Goal: Task Accomplishment & Management: Manage account settings

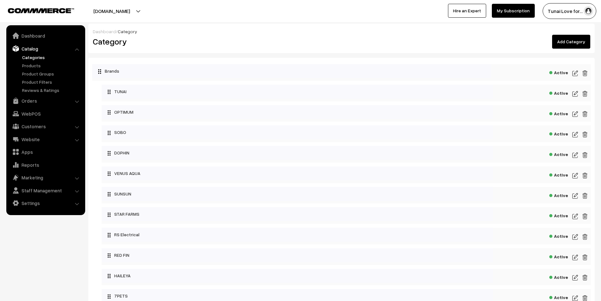
click at [36, 58] on link "Categories" at bounding box center [52, 57] width 62 height 7
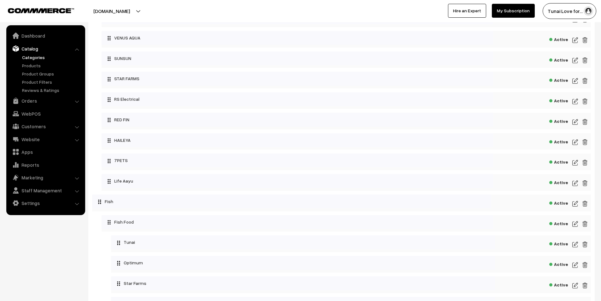
scroll to position [126, 0]
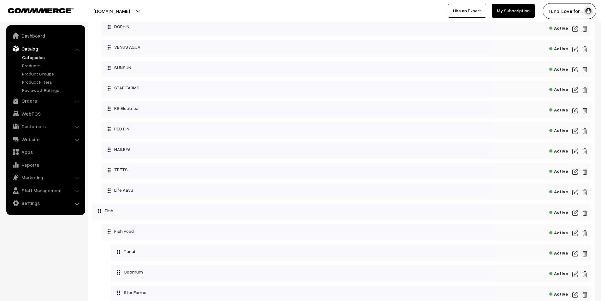
click at [36, 56] on link "Categories" at bounding box center [52, 57] width 62 height 7
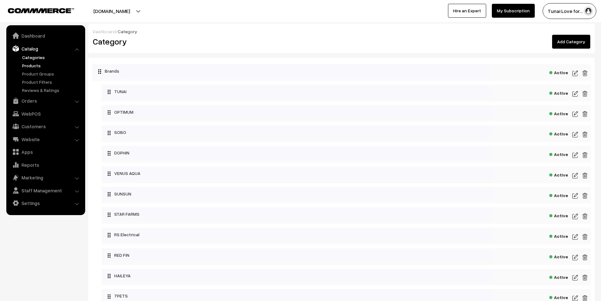
click at [27, 66] on link "Products" at bounding box center [52, 65] width 62 height 7
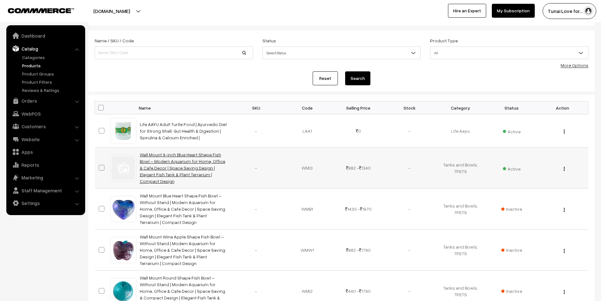
scroll to position [63, 0]
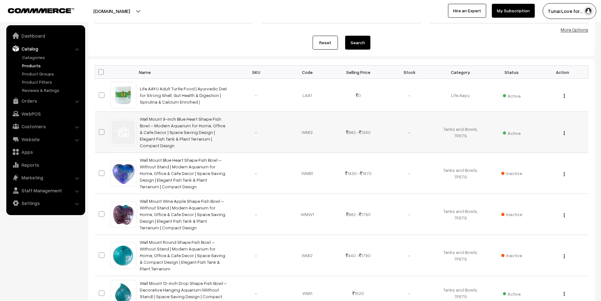
click at [560, 122] on td "View Edit Delete" at bounding box center [562, 132] width 51 height 41
click at [564, 131] on img "button" at bounding box center [564, 133] width 1 height 4
click at [520, 149] on link "Edit" at bounding box center [537, 156] width 54 height 14
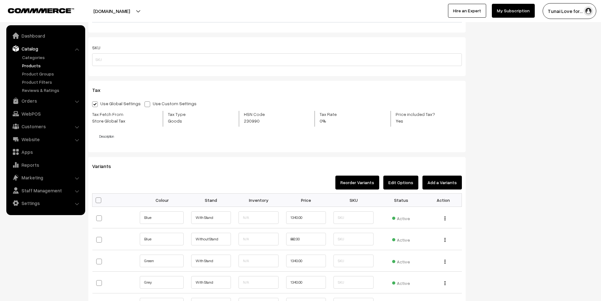
scroll to position [599, 0]
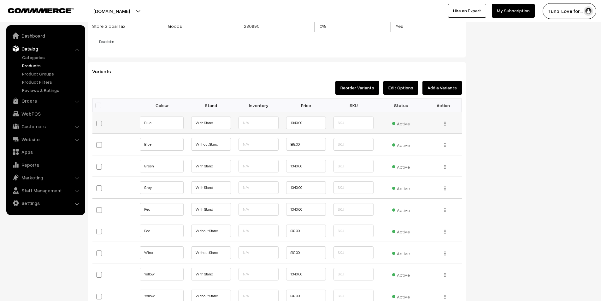
click at [445, 123] on button "button" at bounding box center [445, 123] width 2 height 5
click at [399, 134] on link "Edit" at bounding box center [417, 132] width 56 height 14
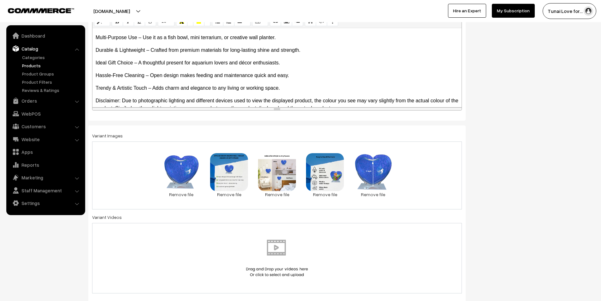
scroll to position [174, 0]
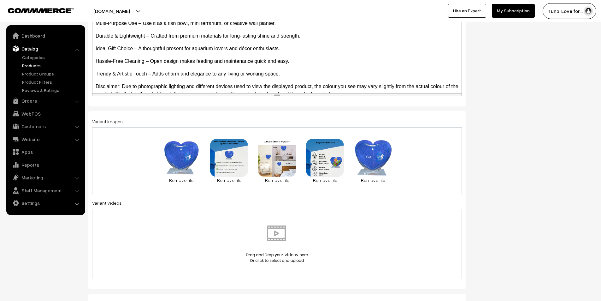
click at [34, 61] on ul "Categories" at bounding box center [46, 73] width 76 height 39
click at [32, 67] on link "Products" at bounding box center [52, 65] width 62 height 7
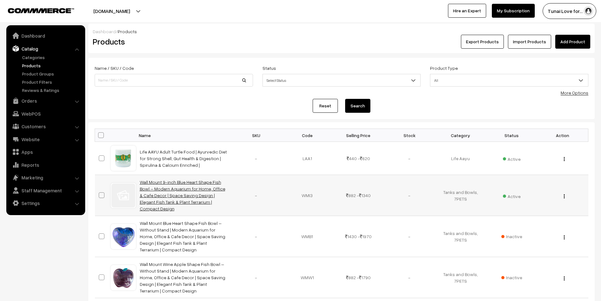
click at [183, 190] on link "Wall Mount 9-inch Blue Heart Shape Fish Bowl – Modern Aquarium for Home, Office…" at bounding box center [182, 195] width 85 height 32
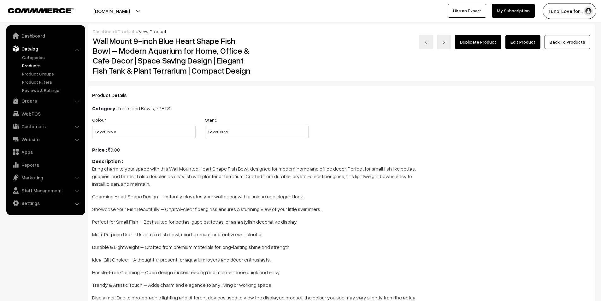
click at [523, 46] on link "Edit Product" at bounding box center [522, 42] width 35 height 14
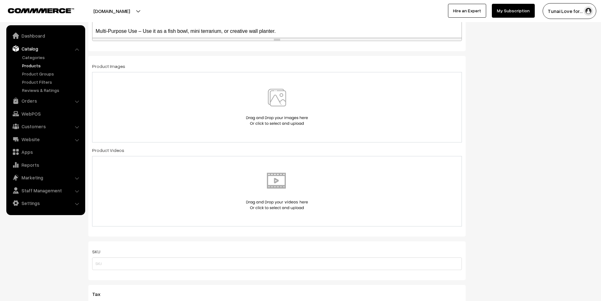
scroll to position [315, 0]
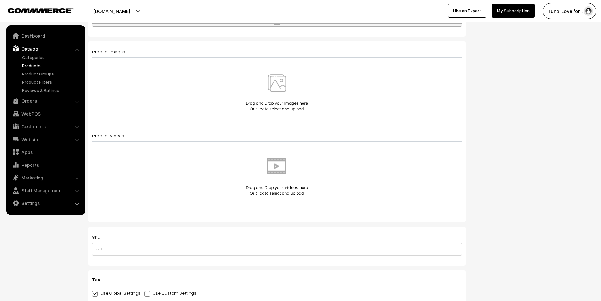
click at [277, 85] on img at bounding box center [277, 92] width 65 height 37
click at [36, 58] on link "Categories" at bounding box center [52, 57] width 62 height 7
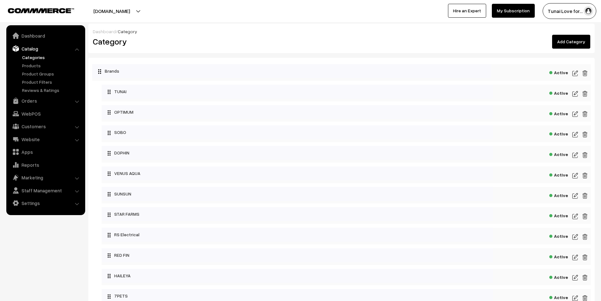
click at [569, 44] on link "Add Category" at bounding box center [571, 42] width 38 height 14
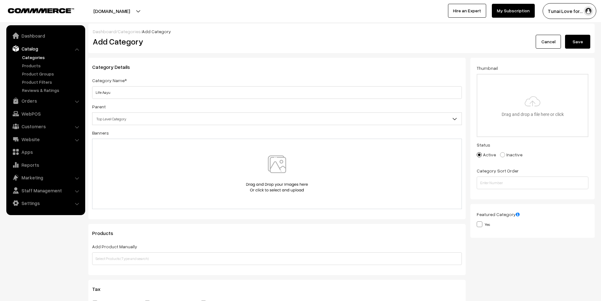
type input "Life Aayu"
click at [136, 114] on span "Top Level Category" at bounding box center [276, 118] width 369 height 11
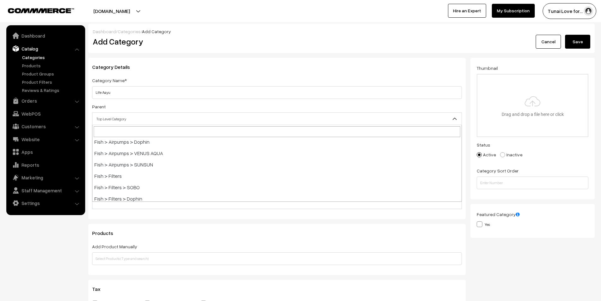
scroll to position [391, 0]
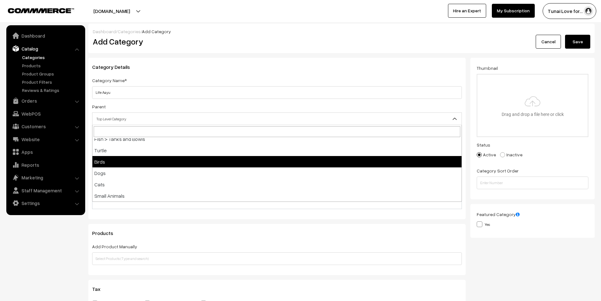
select select "12"
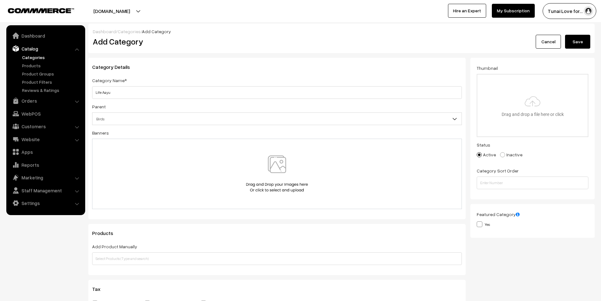
click at [582, 39] on button "Save" at bounding box center [577, 42] width 25 height 14
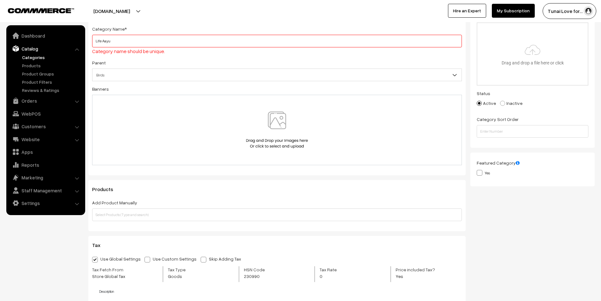
scroll to position [55, 0]
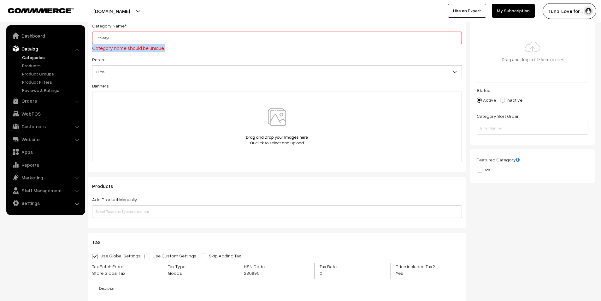
drag, startPoint x: 166, startPoint y: 49, endPoint x: 90, endPoint y: 48, distance: 76.0
click at [90, 48] on div "Category Details Category Name* Life Aayu Category name should be unique. Paren…" at bounding box center [276, 87] width 377 height 169
copy span "Category name should be unique."
click at [115, 35] on input "Life Aayu" at bounding box center [277, 38] width 370 height 13
drag, startPoint x: 122, startPoint y: 36, endPoint x: 91, endPoint y: 33, distance: 31.4
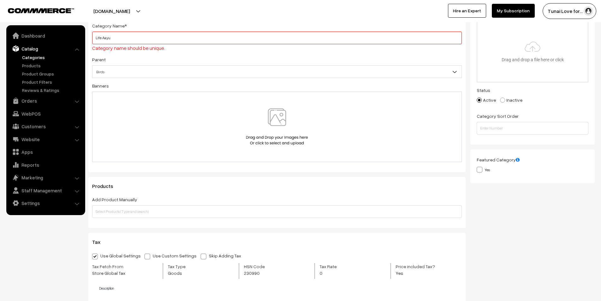
click at [91, 33] on div "Category Details Category Name* Life Aayu Category name should be unique. Paren…" at bounding box center [276, 87] width 377 height 169
drag, startPoint x: 166, startPoint y: 51, endPoint x: 93, endPoint y: 49, distance: 73.5
click at [93, 49] on div "Category Name* Life Aayu Category name should be unique." at bounding box center [277, 37] width 370 height 30
click at [174, 51] on div "Category Name* Life Aayu Category name should be unique." at bounding box center [277, 37] width 370 height 30
click at [31, 68] on link "Products" at bounding box center [52, 65] width 62 height 7
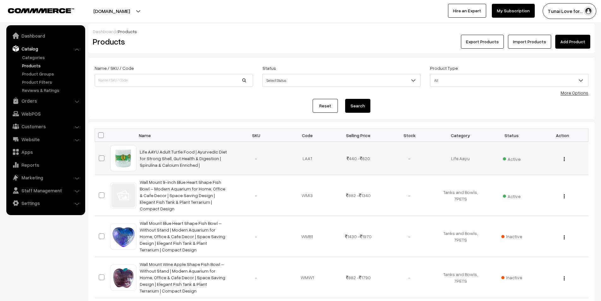
click at [564, 159] on img "button" at bounding box center [564, 159] width 1 height 4
click at [521, 182] on link "Edit" at bounding box center [537, 182] width 54 height 14
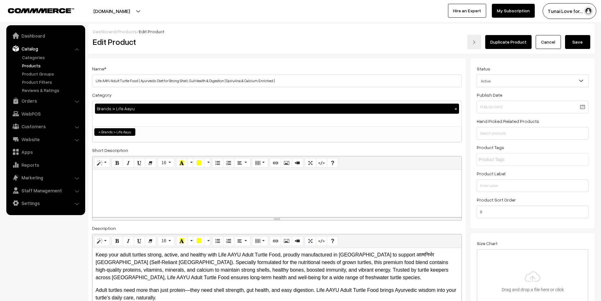
click at [160, 130] on ul "× Brands > Life Aayu" at bounding box center [277, 131] width 368 height 9
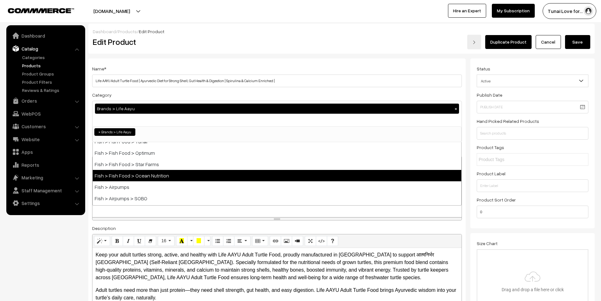
scroll to position [145, 0]
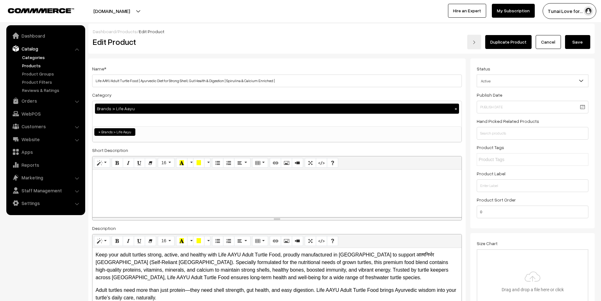
click at [39, 59] on link "Categories" at bounding box center [52, 57] width 62 height 7
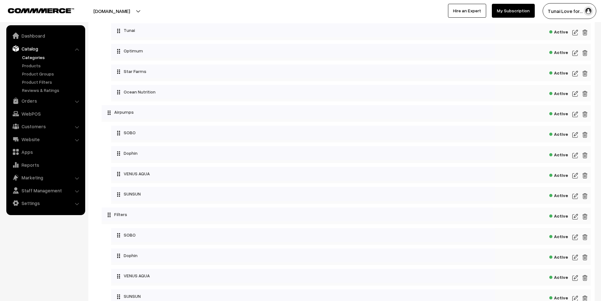
scroll to position [410, 0]
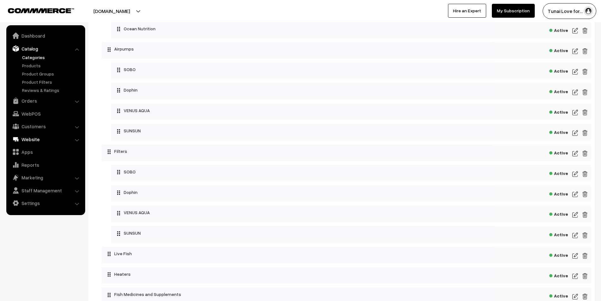
click at [53, 140] on link "Website" at bounding box center [45, 138] width 75 height 11
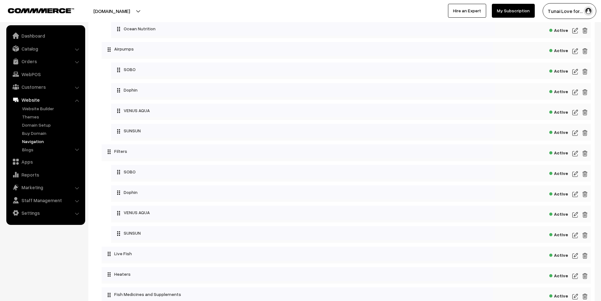
click at [32, 143] on link "Navigation" at bounding box center [52, 141] width 62 height 7
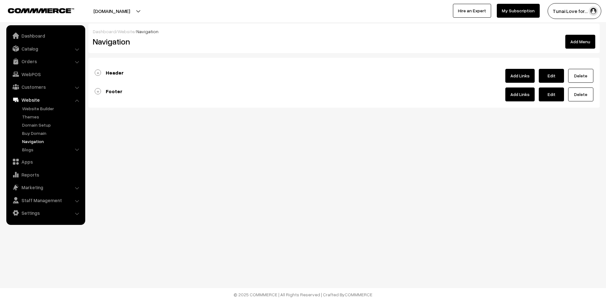
click at [113, 72] on b "Header" at bounding box center [115, 72] width 18 height 6
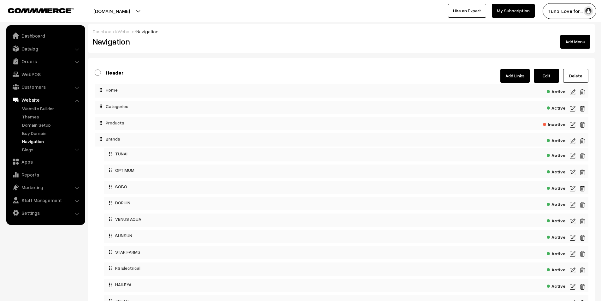
click at [572, 121] on img at bounding box center [573, 125] width 6 height 8
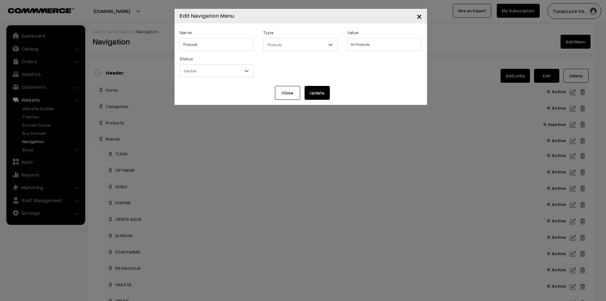
click at [415, 19] on button "×" at bounding box center [418, 16] width 15 height 20
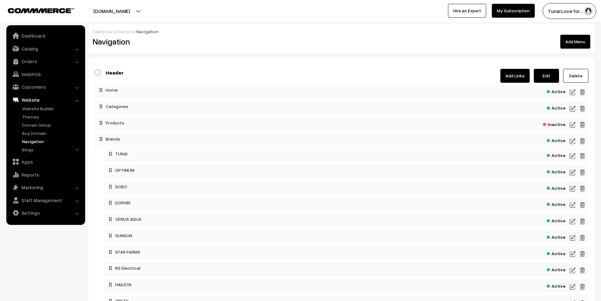
click at [557, 125] on span "Inactive" at bounding box center [554, 124] width 23 height 8
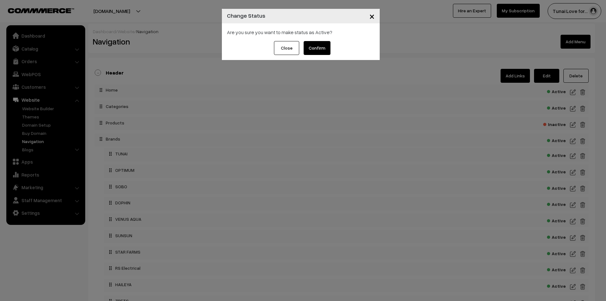
click at [315, 50] on button "Confirm" at bounding box center [317, 48] width 27 height 14
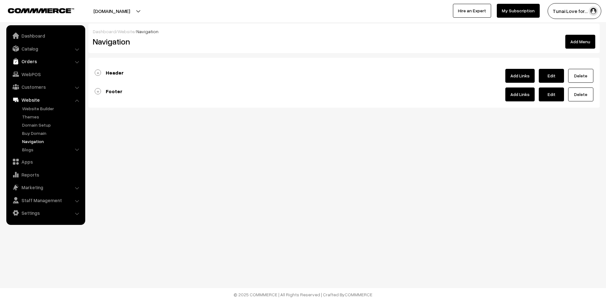
click at [29, 58] on link "Orders" at bounding box center [45, 61] width 75 height 11
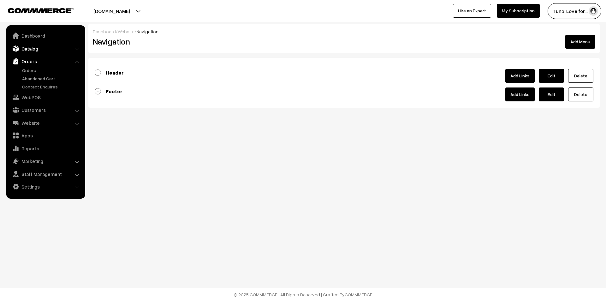
click at [29, 49] on link "Catalog" at bounding box center [45, 48] width 75 height 11
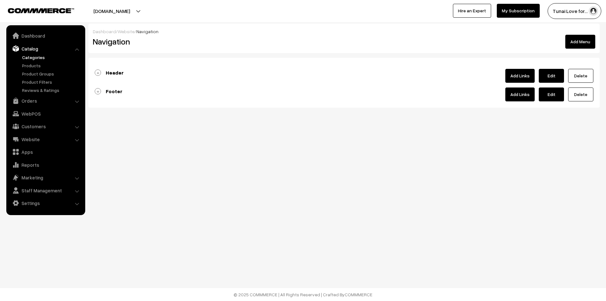
click at [30, 57] on link "Categories" at bounding box center [52, 57] width 62 height 7
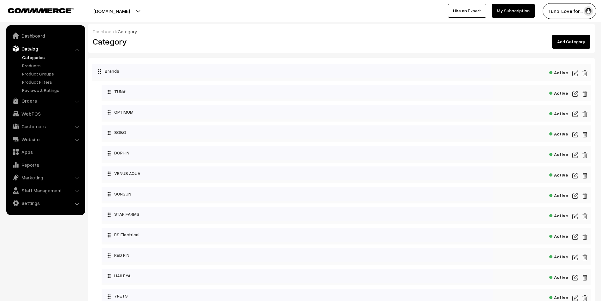
click at [561, 41] on link "Add Category" at bounding box center [571, 42] width 38 height 14
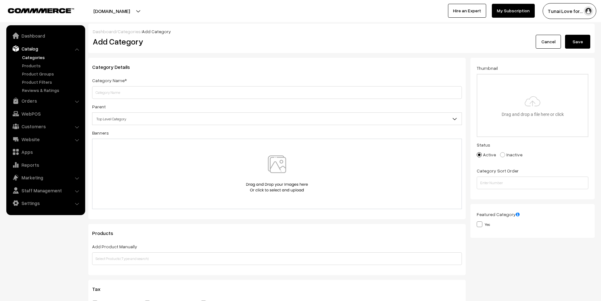
click at [148, 95] on input "text" at bounding box center [277, 92] width 370 height 13
type input "Life Aayu"
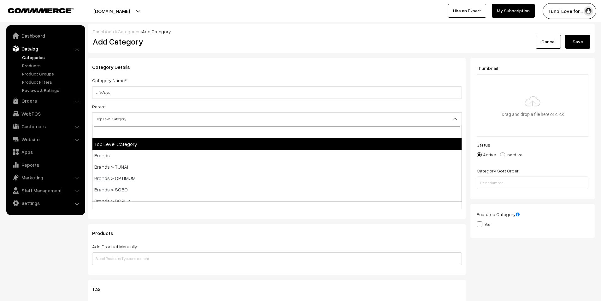
click at [135, 120] on span "Top Level Category" at bounding box center [276, 118] width 369 height 11
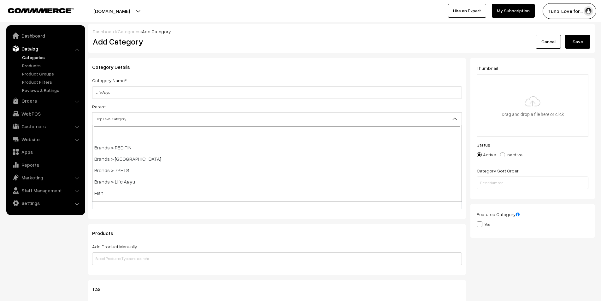
scroll to position [126, 0]
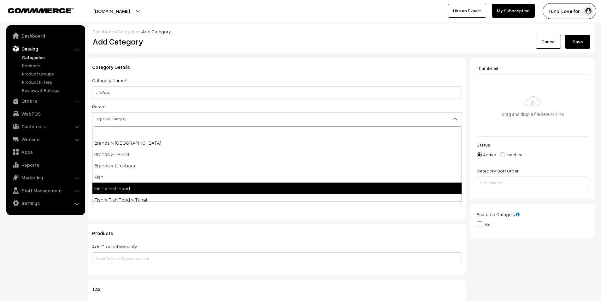
select select "2"
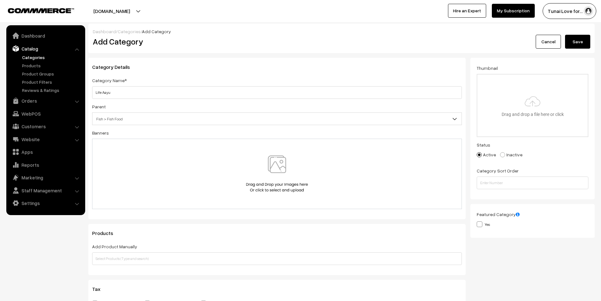
click at [585, 41] on button "Save" at bounding box center [577, 42] width 25 height 14
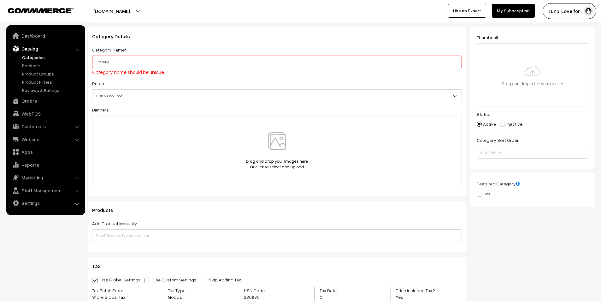
scroll to position [0, 0]
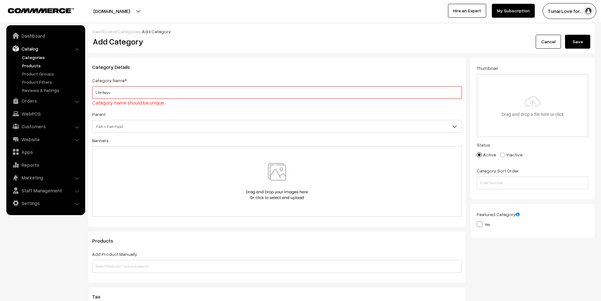
click at [38, 66] on link "Products" at bounding box center [52, 65] width 62 height 7
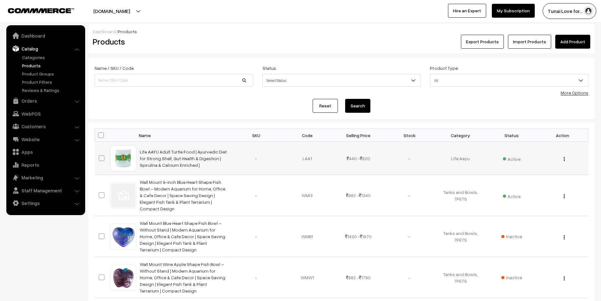
click at [562, 158] on div "View Edit Delete" at bounding box center [563, 158] width 44 height 7
click at [564, 159] on img "button" at bounding box center [564, 159] width 1 height 4
click at [515, 179] on link "Edit" at bounding box center [537, 182] width 54 height 14
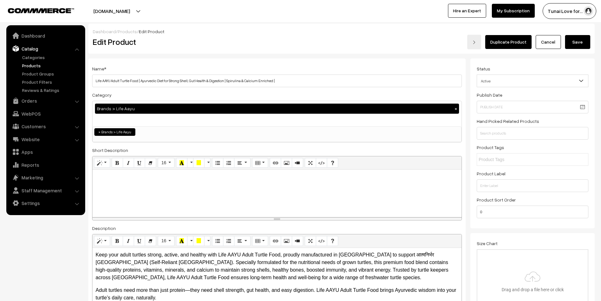
click at [172, 132] on ul "× Brands > Life Aayu" at bounding box center [277, 131] width 368 height 9
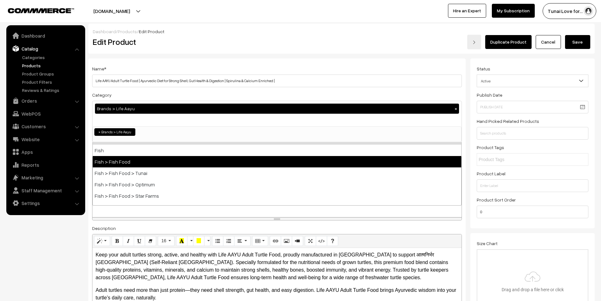
scroll to position [48, 0]
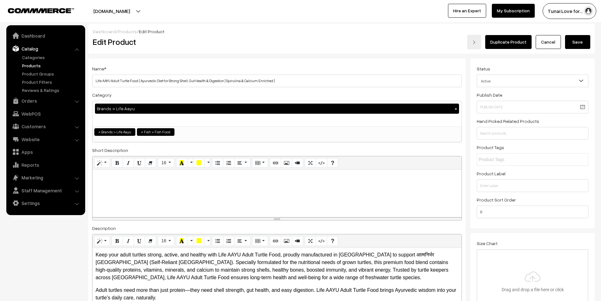
click at [186, 131] on ul "× Brands > Life Aayu × Fish > Fish Food" at bounding box center [277, 131] width 368 height 9
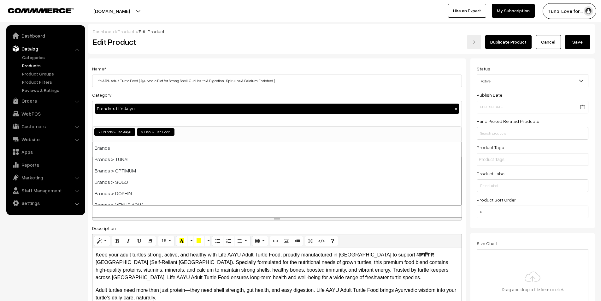
scroll to position [114, 0]
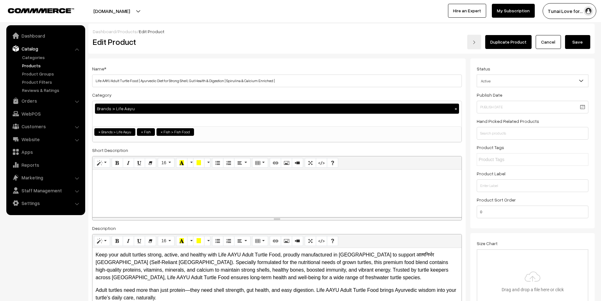
click at [581, 39] on button "Save" at bounding box center [577, 42] width 25 height 14
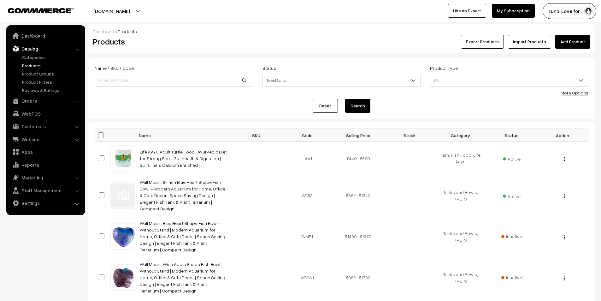
click at [404, 105] on div "Reset Search" at bounding box center [342, 106] width 494 height 14
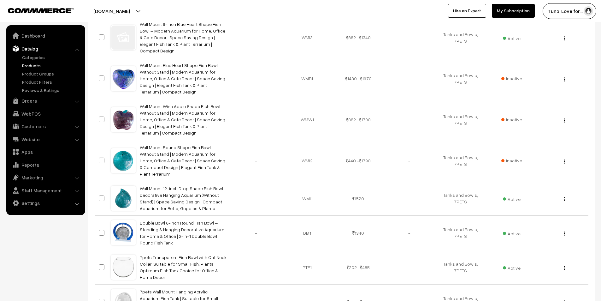
scroll to position [272, 0]
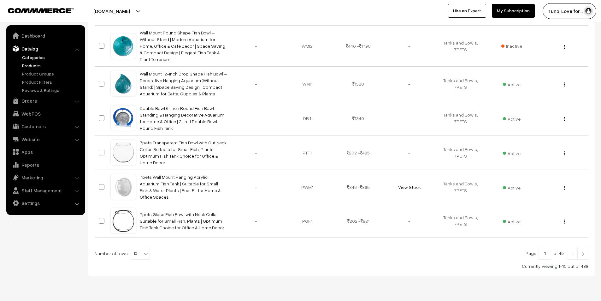
click at [32, 59] on link "Categories" at bounding box center [52, 57] width 62 height 7
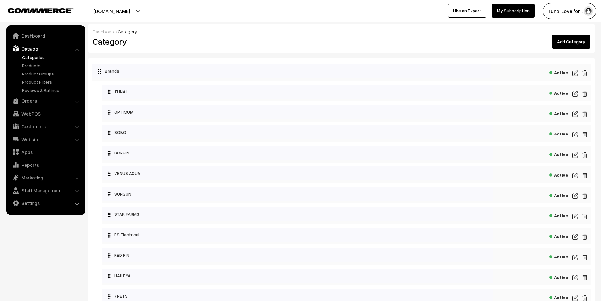
click at [32, 62] on ul "Categories" at bounding box center [46, 73] width 76 height 39
click at [36, 58] on link "Categories" at bounding box center [52, 57] width 62 height 7
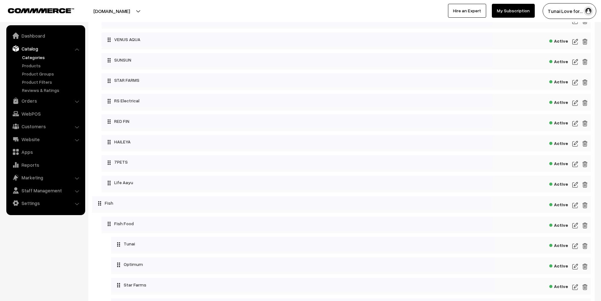
scroll to position [126, 0]
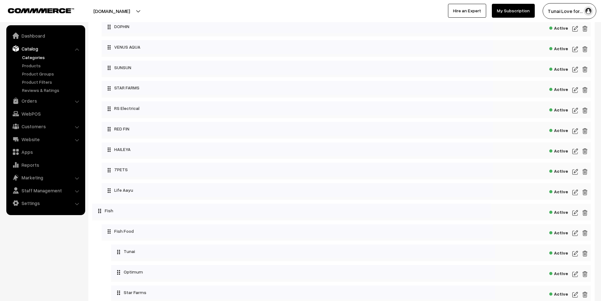
click at [33, 58] on link "Categories" at bounding box center [52, 57] width 62 height 7
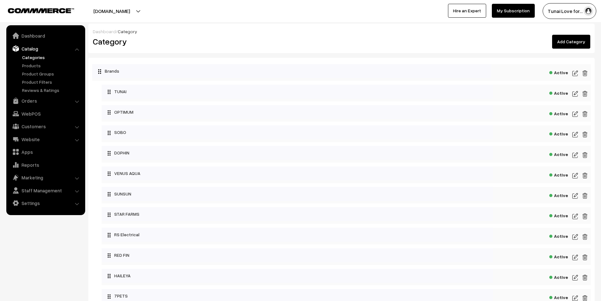
click at [566, 42] on link "Add Category" at bounding box center [571, 42] width 38 height 14
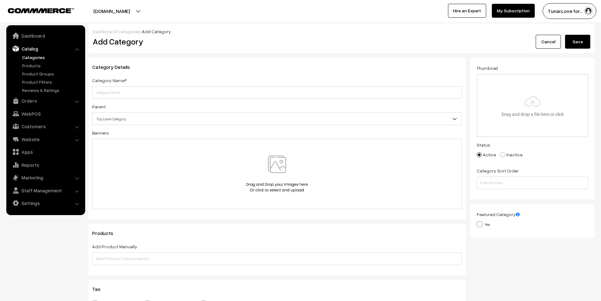
click at [115, 87] on input "text" at bounding box center [277, 92] width 370 height 13
type input "Life Aayu (Fish Food)"
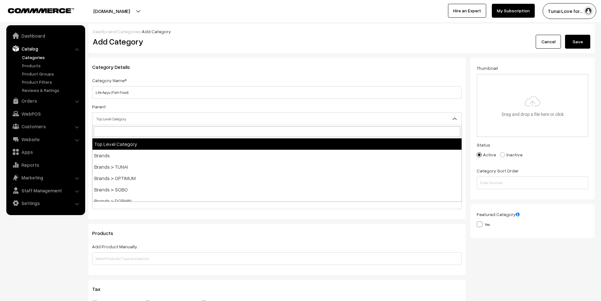
click at [141, 118] on span "Top Level Category" at bounding box center [276, 118] width 369 height 11
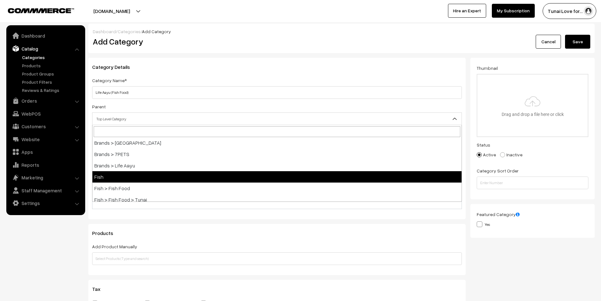
scroll to position [158, 0]
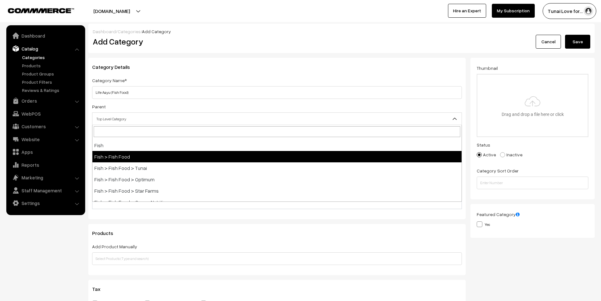
select select "2"
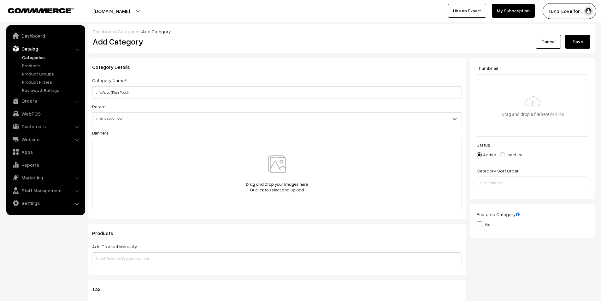
click at [581, 42] on button "Save" at bounding box center [577, 42] width 25 height 14
click at [121, 94] on input "text" at bounding box center [277, 92] width 370 height 13
click at [141, 92] on input "text" at bounding box center [277, 92] width 370 height 13
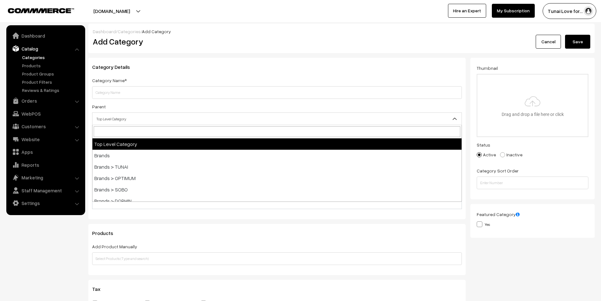
click at [135, 119] on span "Top Level Category" at bounding box center [276, 118] width 369 height 11
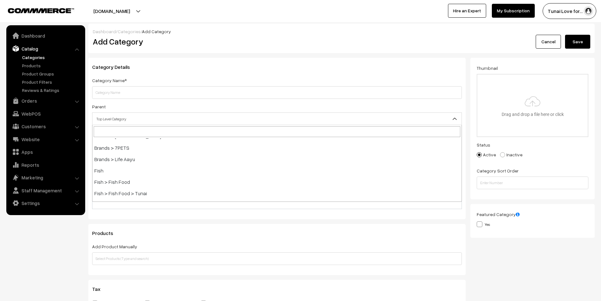
scroll to position [158, 0]
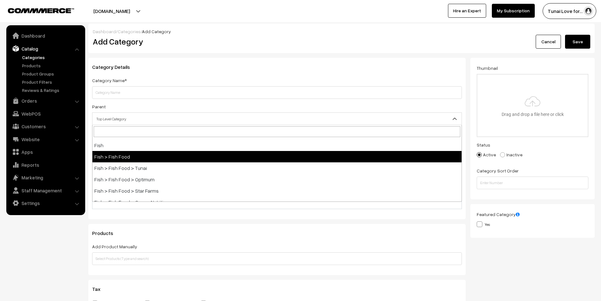
select select "2"
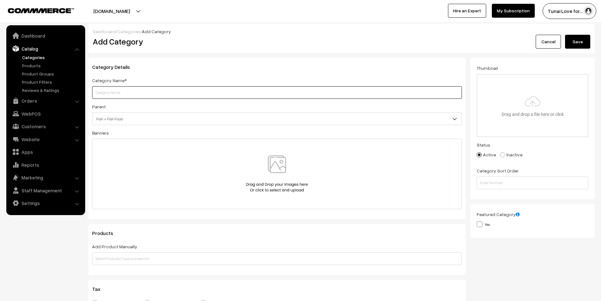
click at [131, 92] on input "text" at bounding box center [277, 92] width 370 height 13
type input "Life Aayu fish food"
click at [581, 42] on button "Save" at bounding box center [577, 42] width 25 height 14
click at [27, 56] on link "Categories" at bounding box center [52, 57] width 62 height 7
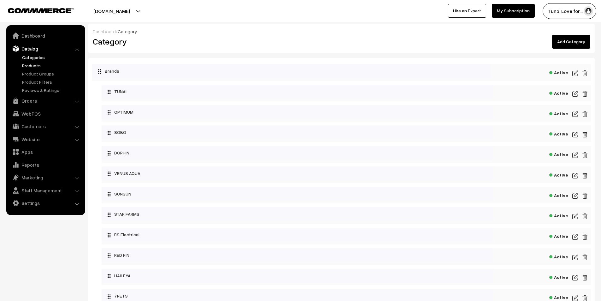
click at [30, 62] on link "Products" at bounding box center [52, 65] width 62 height 7
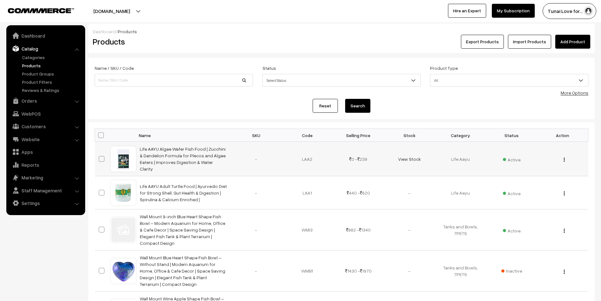
click at [557, 161] on div "View Edit Delete" at bounding box center [563, 159] width 44 height 7
click at [563, 160] on div "View Edit Delete" at bounding box center [563, 159] width 44 height 7
click at [565, 156] on div "View Edit Delete" at bounding box center [563, 159] width 44 height 7
click at [565, 158] on div "View Edit Delete" at bounding box center [563, 159] width 44 height 7
click at [564, 158] on img "button" at bounding box center [564, 159] width 1 height 4
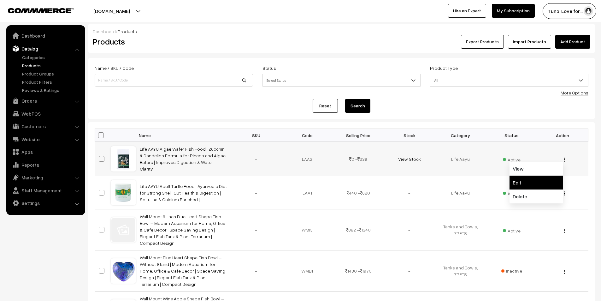
click at [511, 178] on link "Edit" at bounding box center [537, 182] width 54 height 14
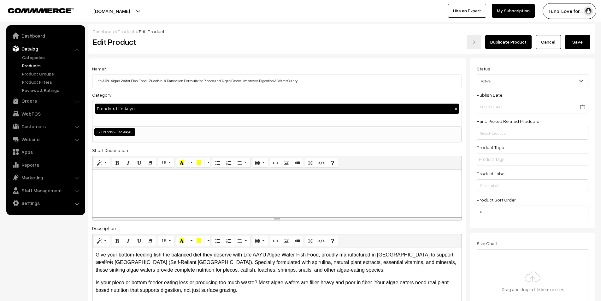
click at [157, 132] on ul "× Brands > Life Aayu" at bounding box center [277, 131] width 368 height 9
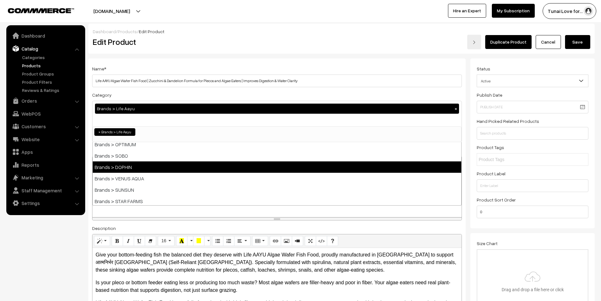
scroll to position [19, 0]
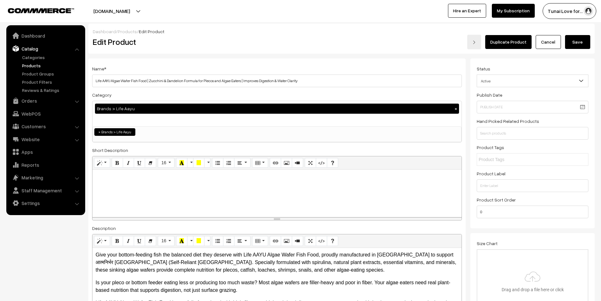
click at [553, 44] on link "Cancel" at bounding box center [548, 42] width 25 height 14
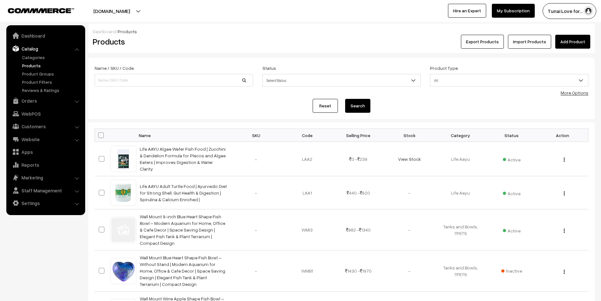
click at [29, 62] on link "Products" at bounding box center [52, 65] width 62 height 7
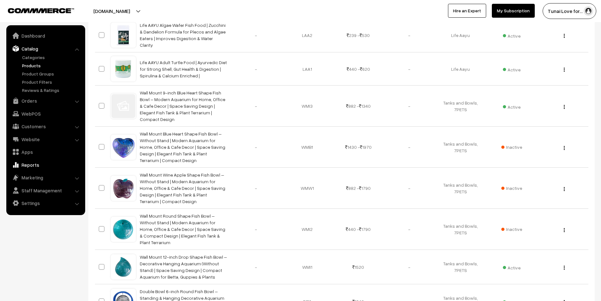
scroll to position [158, 0]
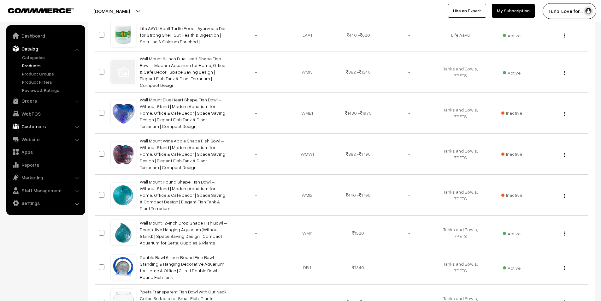
click at [47, 127] on link "Customers" at bounding box center [45, 126] width 75 height 11
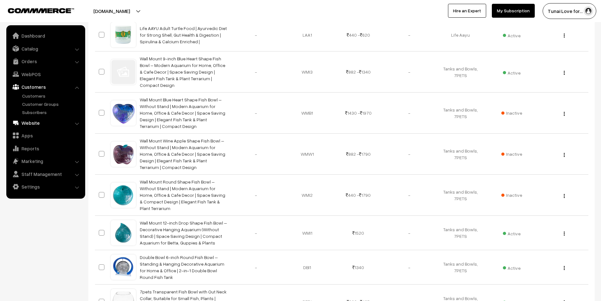
click at [62, 120] on link "Website" at bounding box center [45, 122] width 75 height 11
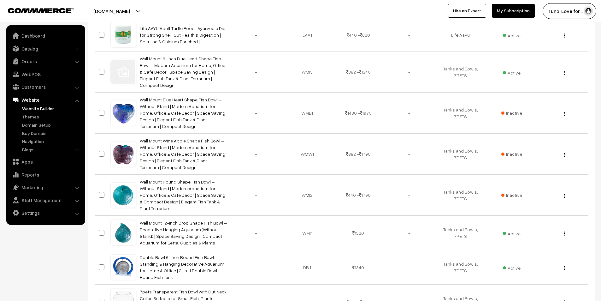
click at [34, 111] on link "Website Builder" at bounding box center [52, 108] width 62 height 7
